Goal: Information Seeking & Learning: Learn about a topic

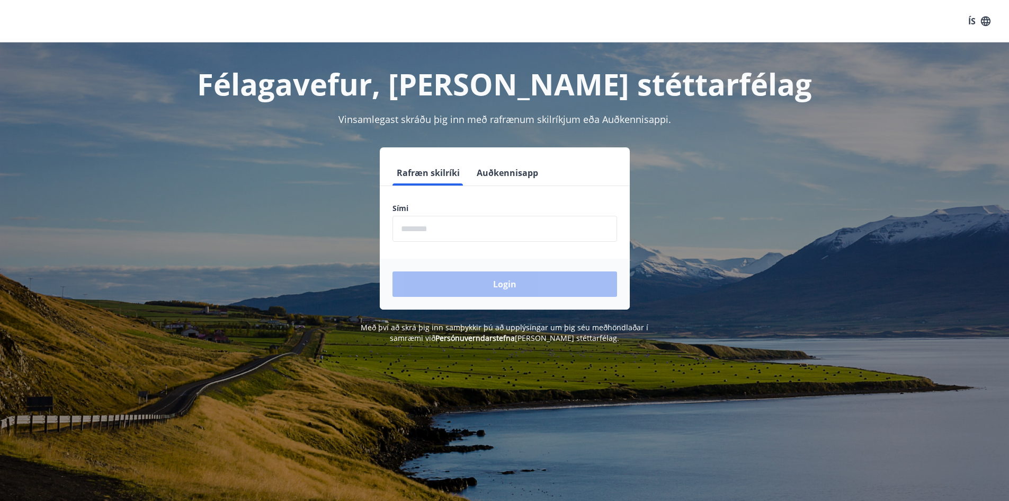
click at [428, 234] on input "phone" at bounding box center [504, 229] width 225 height 26
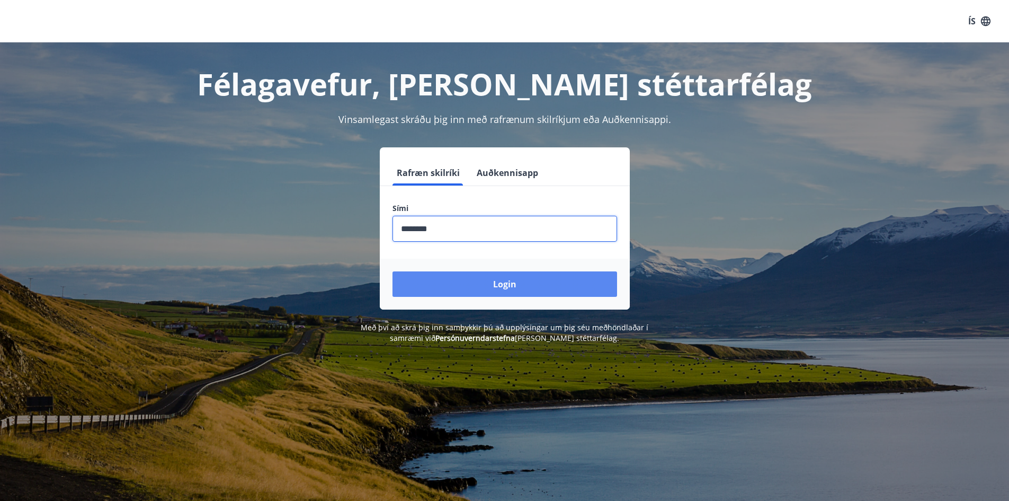
type input "********"
click at [512, 276] on button "Login" at bounding box center [504, 283] width 225 height 25
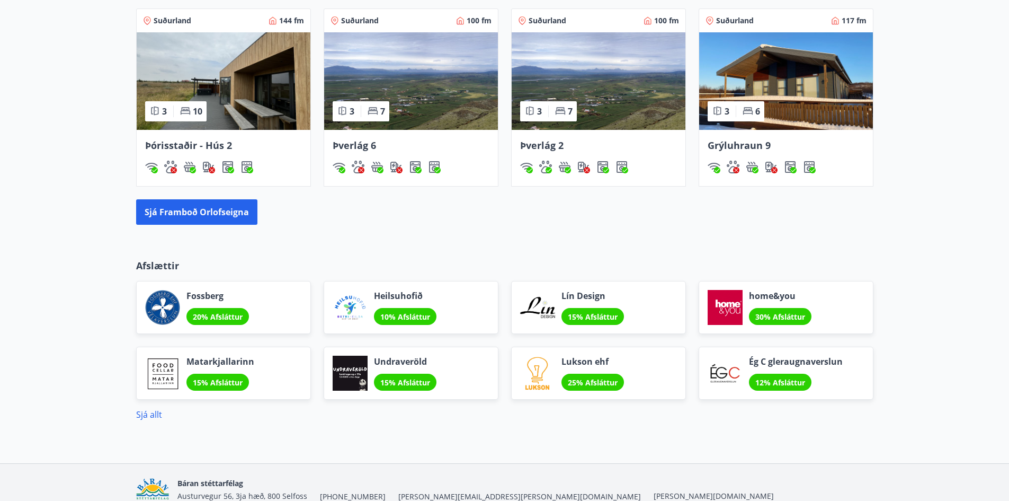
scroll to position [740, 0]
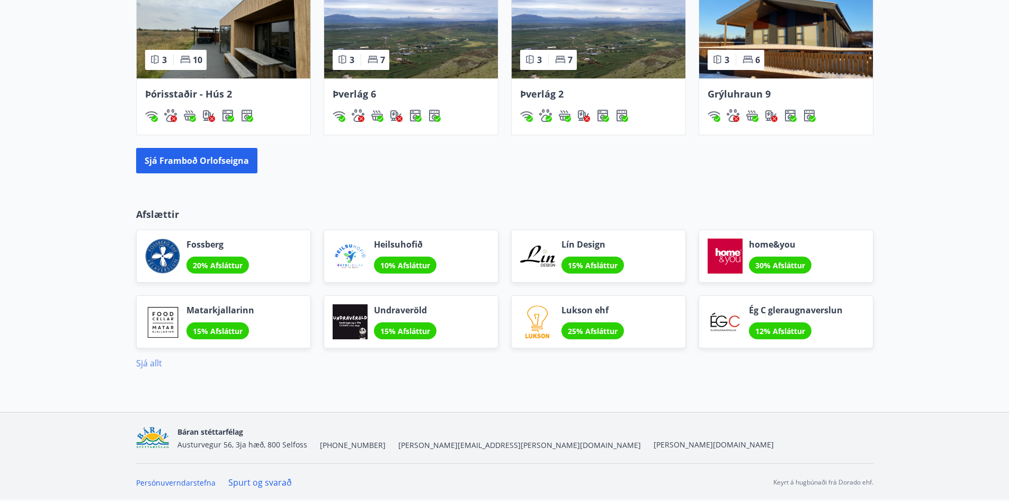
click at [148, 364] on link "Sjá allt" at bounding box center [149, 363] width 26 height 12
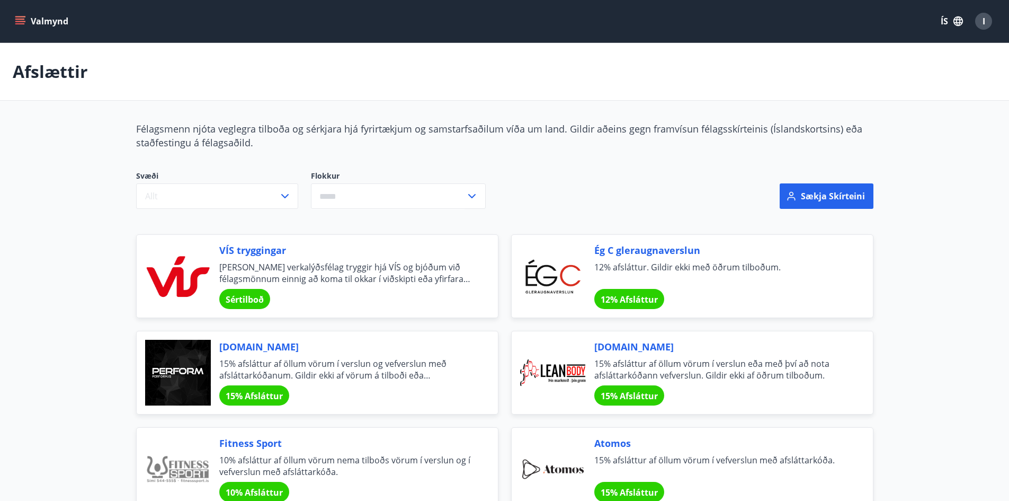
click at [19, 22] on icon "menu" at bounding box center [20, 21] width 11 height 11
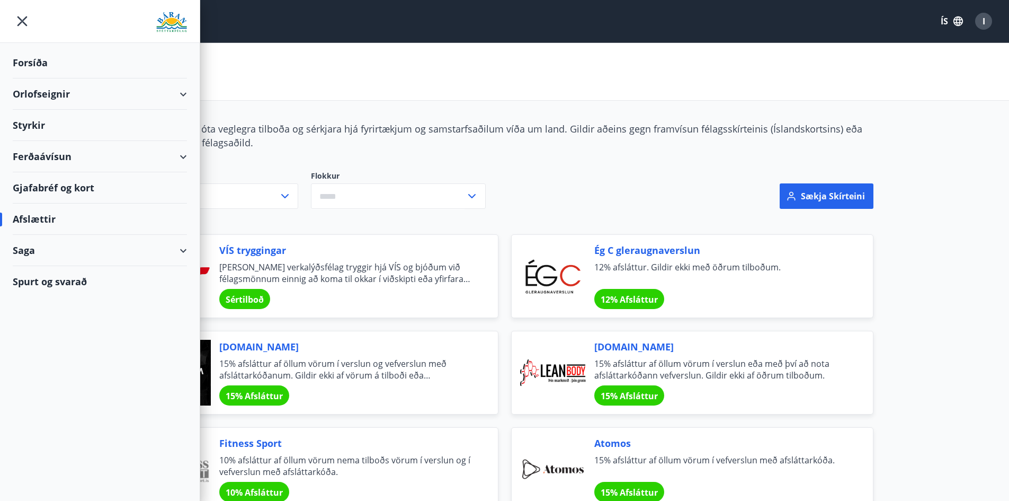
click at [99, 157] on div "Ferðaávísun" at bounding box center [100, 156] width 174 height 31
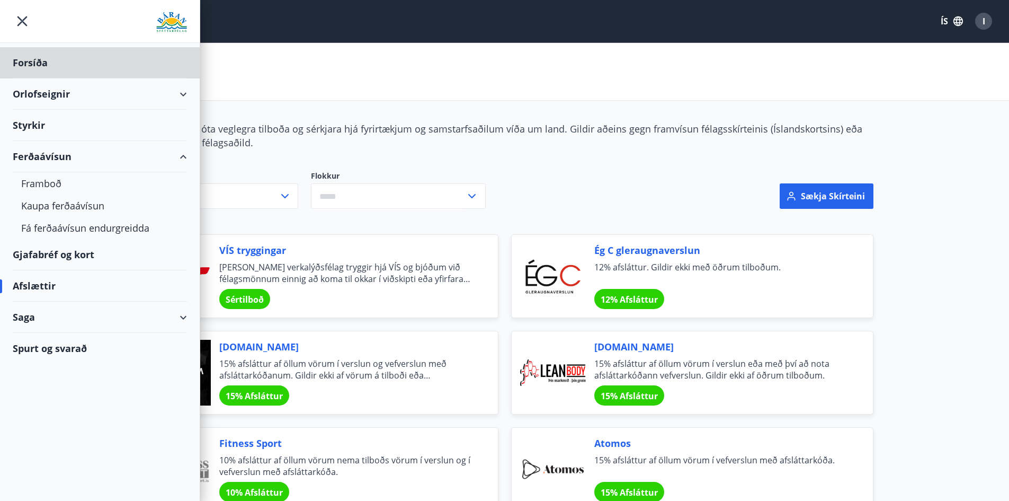
click at [36, 130] on div "Styrkir" at bounding box center [100, 125] width 174 height 31
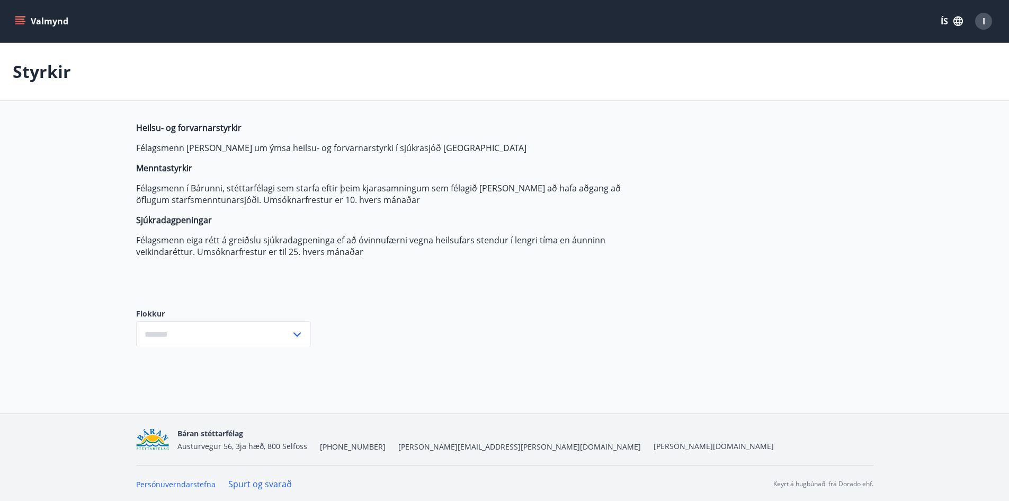
type input "***"
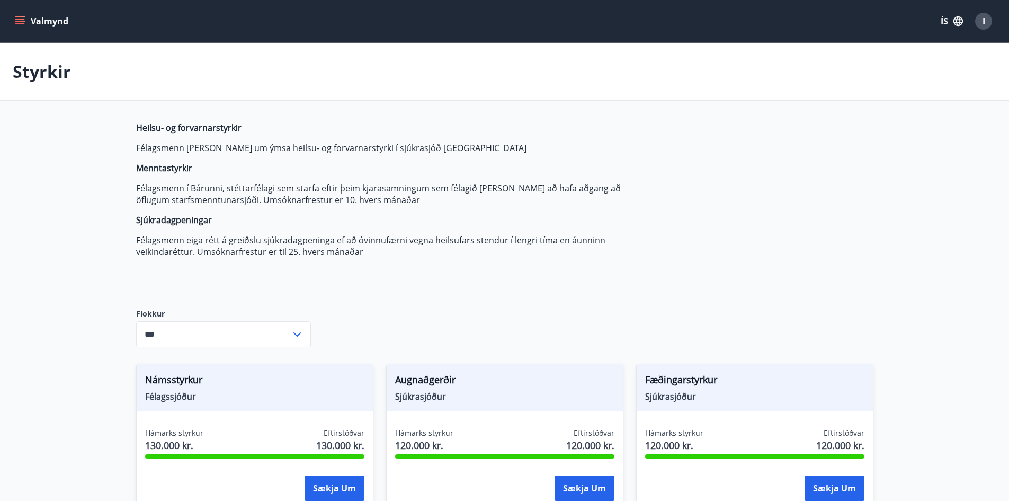
click at [25, 23] on button "Valmynd" at bounding box center [43, 21] width 60 height 19
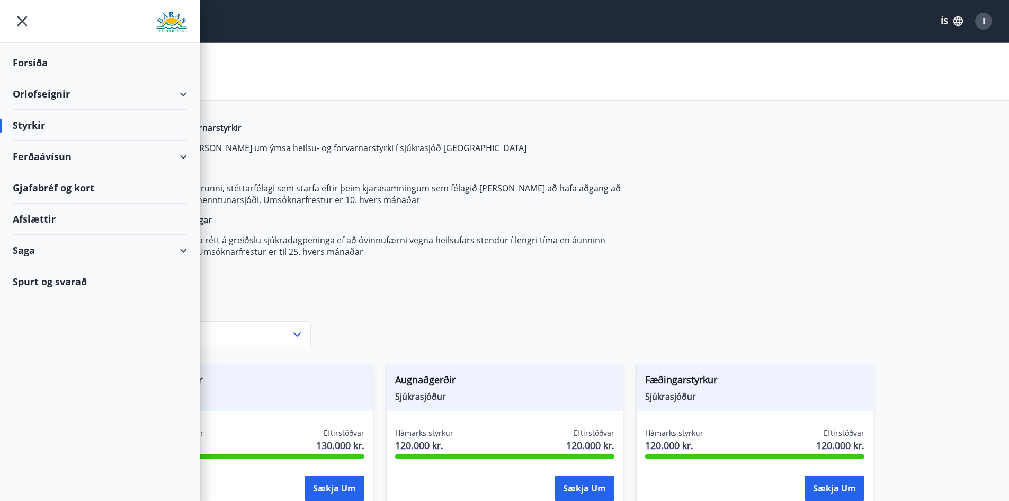
click at [69, 190] on div "Gjafabréf og kort" at bounding box center [100, 187] width 174 height 31
click at [599, 203] on p "Félagsmenn í Bárunni, stéttarfélagi sem starfa eftir þeim kjarasamningum sem fé…" at bounding box center [386, 193] width 500 height 23
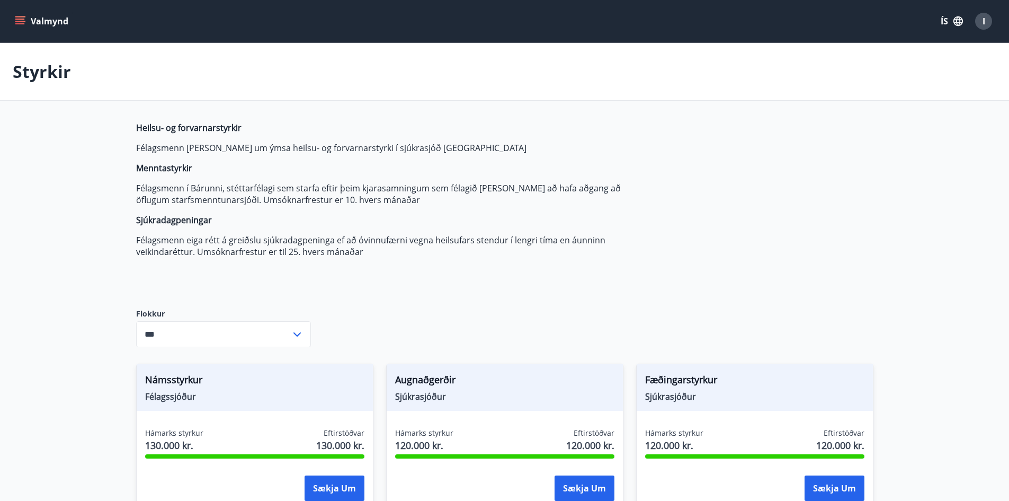
click at [53, 22] on button "Valmynd" at bounding box center [43, 21] width 60 height 19
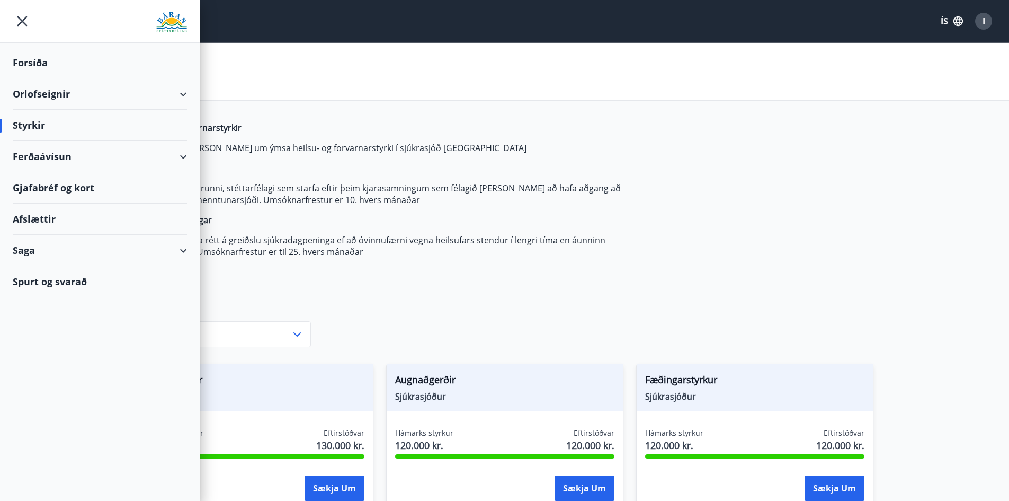
click at [33, 58] on div "Forsíða" at bounding box center [100, 62] width 174 height 31
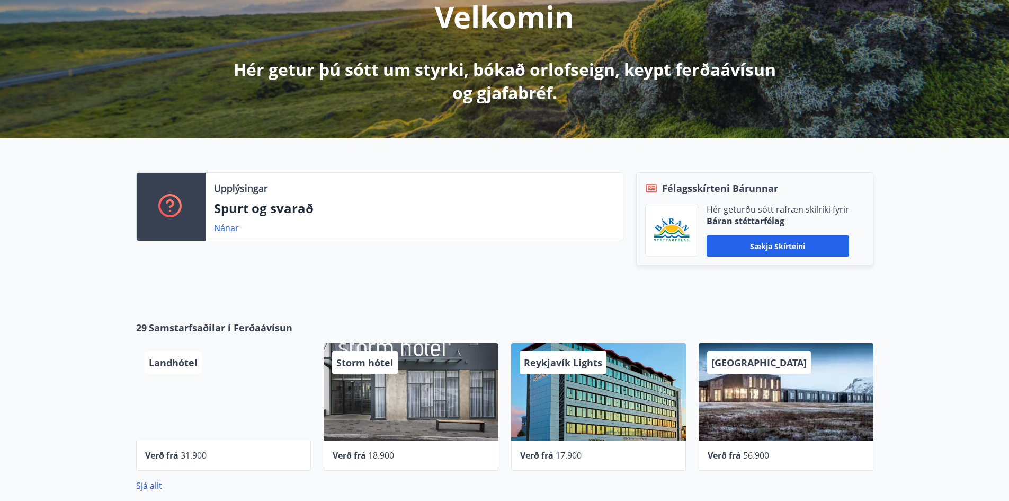
scroll to position [159, 0]
